Goal: Task Accomplishment & Management: Complete application form

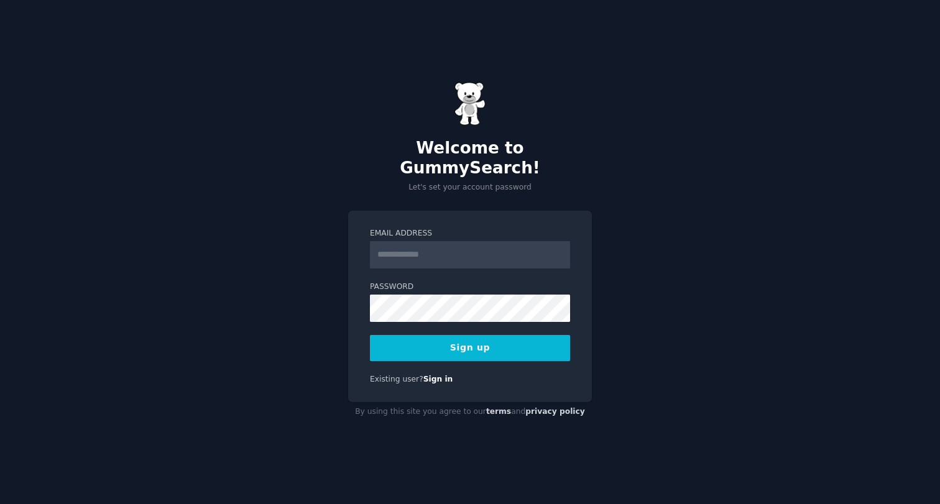
click at [442, 248] on input "Email Address" at bounding box center [470, 254] width 200 height 27
type input "**********"
click at [480, 346] on button "Sign up" at bounding box center [470, 348] width 200 height 26
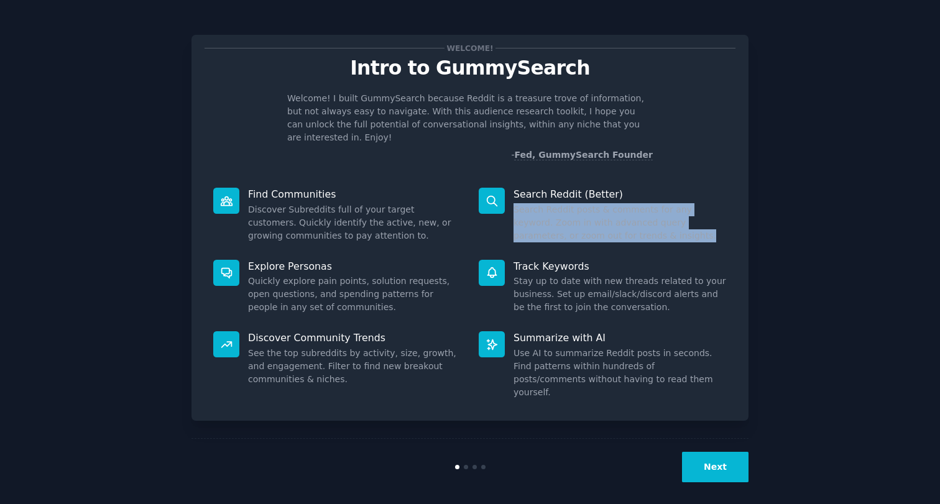
drag, startPoint x: 631, startPoint y: 222, endPoint x: 627, endPoint y: 175, distance: 47.4
click at [628, 179] on div "Search Reddit (Better) Search Reddit posts & comments for any keyword. Zoom in …" at bounding box center [603, 215] width 266 height 72
click at [627, 188] on p "Search Reddit (Better)" at bounding box center [620, 194] width 213 height 13
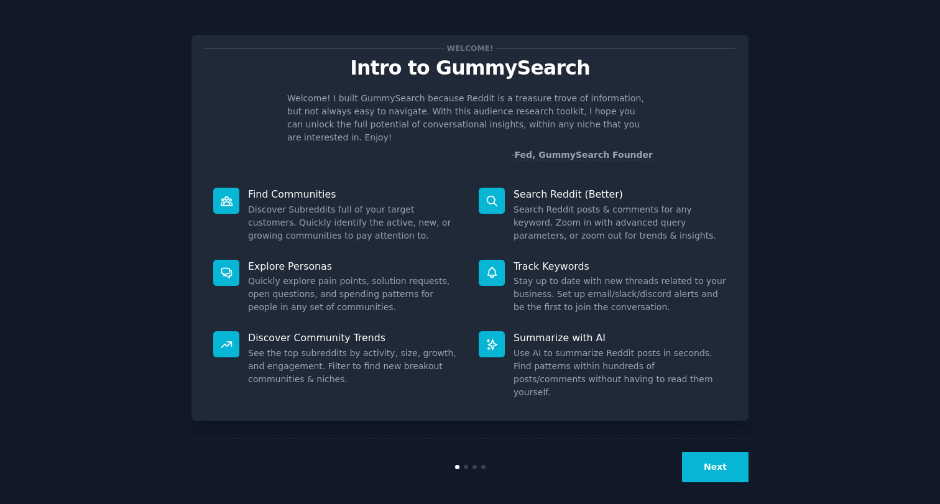
click at [734, 463] on button "Next" at bounding box center [715, 467] width 67 height 30
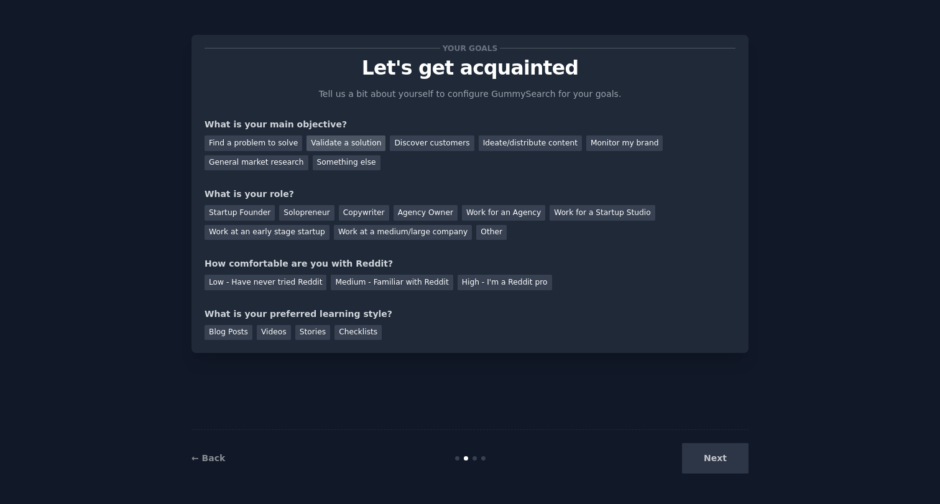
click at [337, 140] on div "Validate a solution" at bounding box center [346, 144] width 79 height 16
click at [256, 213] on div "Startup Founder" at bounding box center [240, 213] width 70 height 16
click at [458, 285] on div "High - I'm a Reddit pro" at bounding box center [505, 283] width 95 height 16
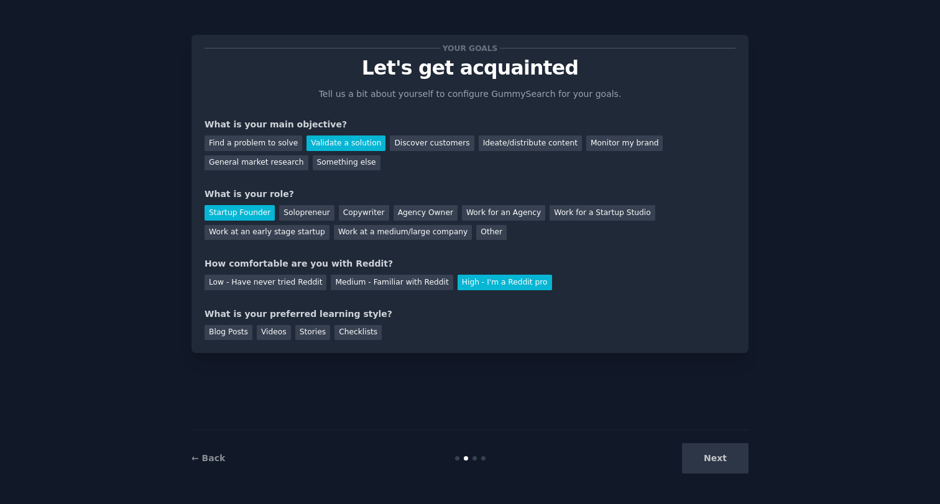
click at [711, 453] on div "Next" at bounding box center [656, 458] width 186 height 30
click at [723, 463] on div "Next" at bounding box center [656, 458] width 186 height 30
click at [214, 321] on div "Blog Posts Videos Stories Checklists" at bounding box center [470, 331] width 531 height 20
click at [222, 330] on div "Blog Posts" at bounding box center [229, 333] width 48 height 16
click at [735, 468] on button "Next" at bounding box center [715, 458] width 67 height 30
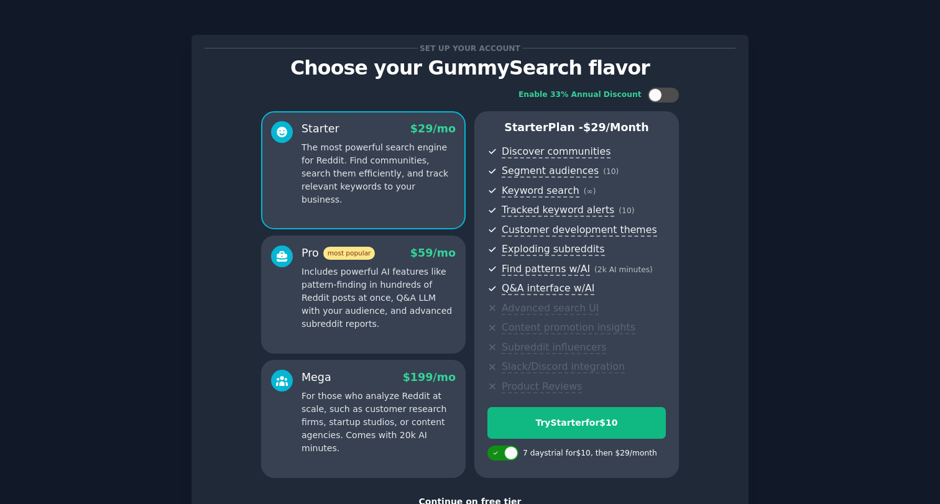
click at [504, 454] on div at bounding box center [511, 454] width 14 height 14
click at [506, 454] on div at bounding box center [509, 453] width 6 height 6
checkbox input "true"
